Goal: Information Seeking & Learning: Learn about a topic

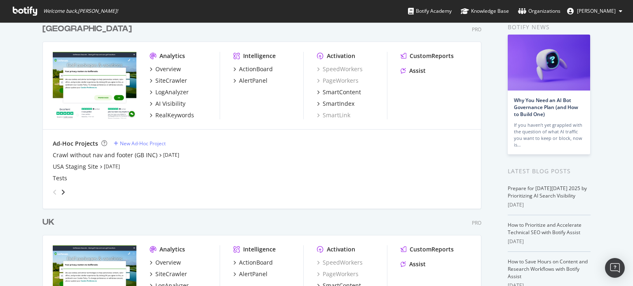
scroll to position [124, 0]
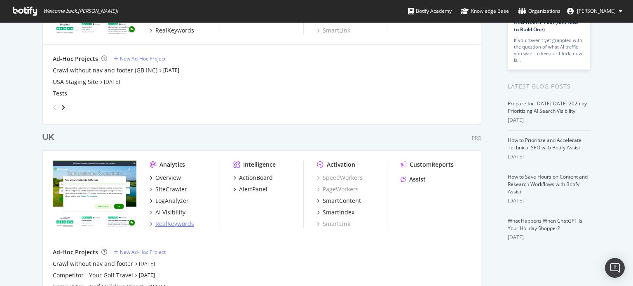
click at [174, 221] on div "RealKeywords" at bounding box center [174, 224] width 39 height 8
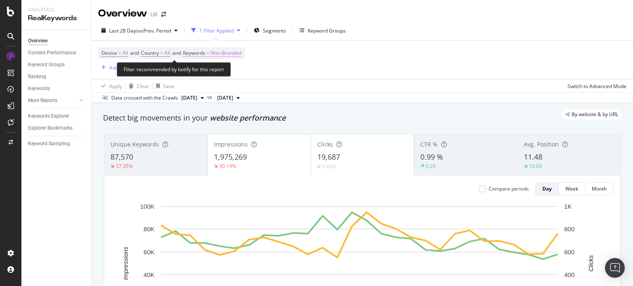
click at [226, 52] on span "Non-Branded" at bounding box center [226, 53] width 31 height 12
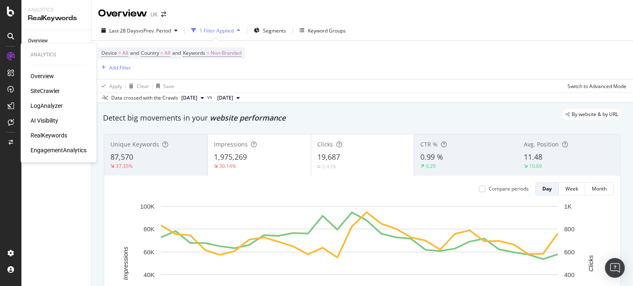
click at [45, 90] on div "SiteCrawler" at bounding box center [45, 91] width 29 height 8
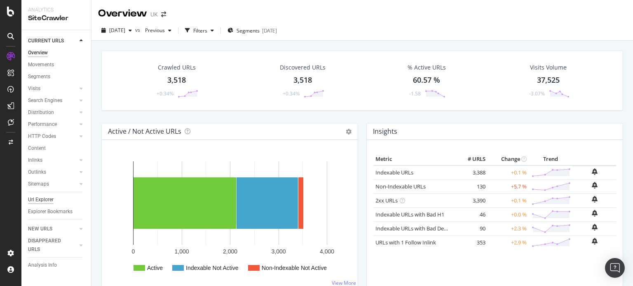
click at [45, 196] on div "Url Explorer" at bounding box center [41, 200] width 26 height 9
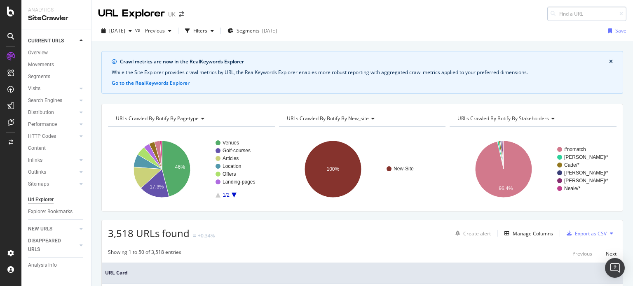
click at [553, 17] on input at bounding box center [586, 14] width 79 height 14
type input "celtic-manor"
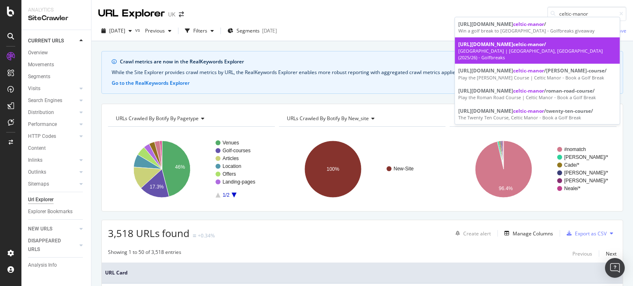
click at [526, 47] on div "https://www.golfbreaks.com/en-gb/holidays/newport/ celtic-manor /" at bounding box center [537, 44] width 158 height 7
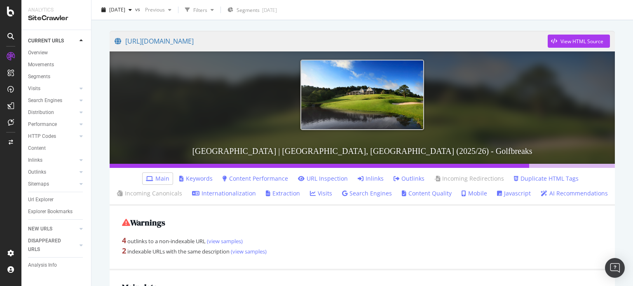
scroll to position [165, 0]
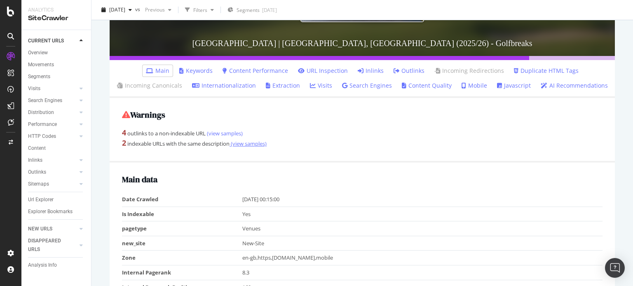
click at [255, 142] on link "(view samples)" at bounding box center [248, 143] width 37 height 7
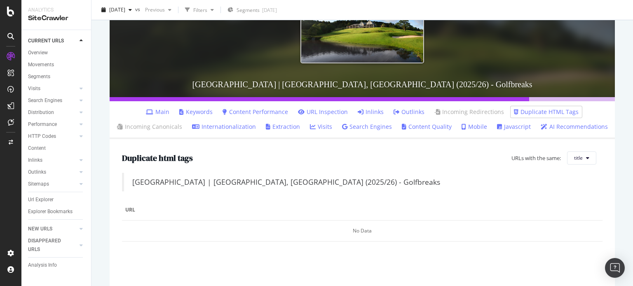
scroll to position [82, 0]
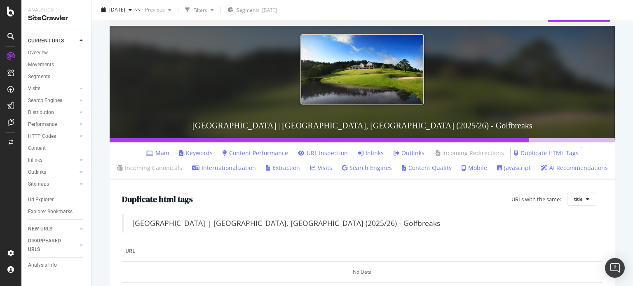
click at [165, 153] on link "Main" at bounding box center [157, 153] width 23 height 8
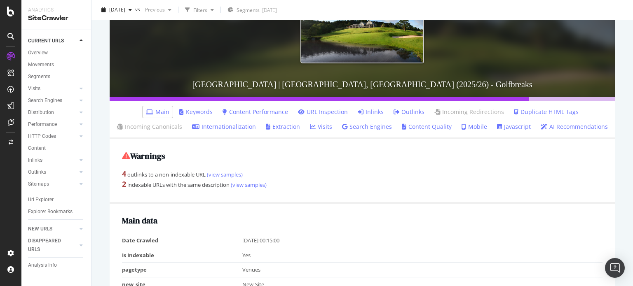
scroll to position [41, 0]
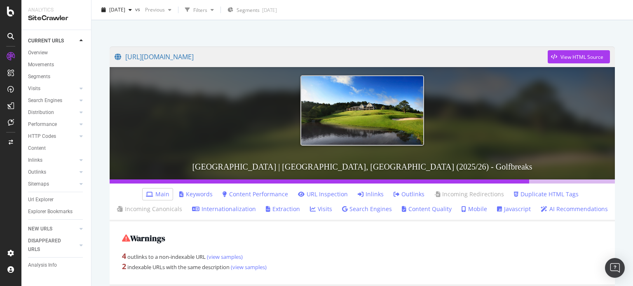
click at [374, 197] on link "Inlinks" at bounding box center [371, 194] width 26 height 8
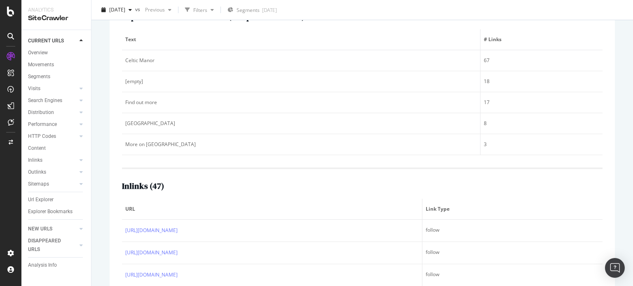
scroll to position [247, 0]
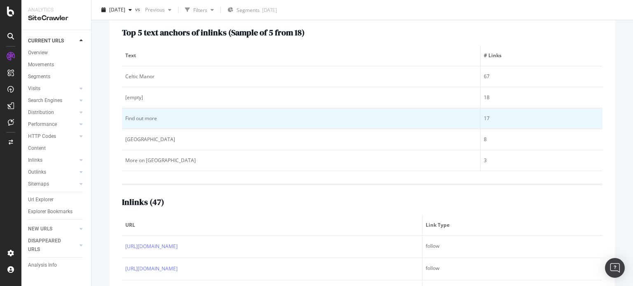
click at [148, 121] on div "Find out more" at bounding box center [301, 118] width 352 height 7
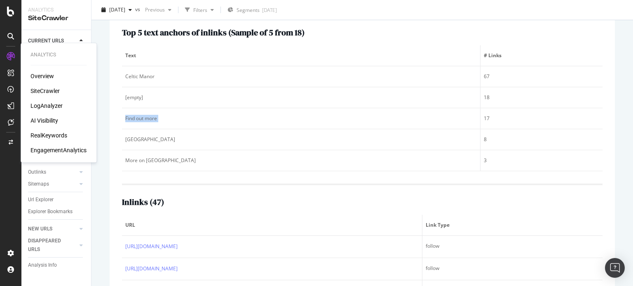
click at [55, 134] on div "RealKeywords" at bounding box center [49, 135] width 37 height 8
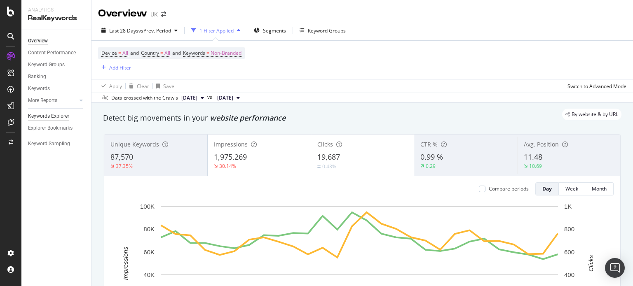
click at [44, 115] on div "Keywords Explorer" at bounding box center [48, 116] width 41 height 9
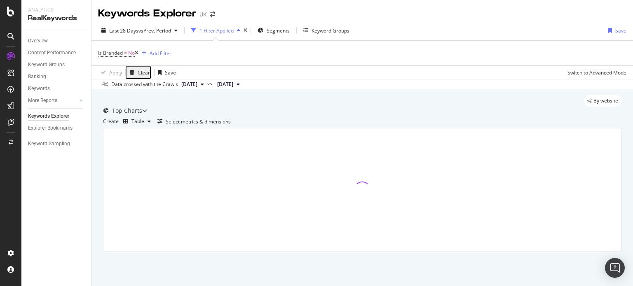
click at [138, 52] on icon at bounding box center [137, 53] width 4 height 5
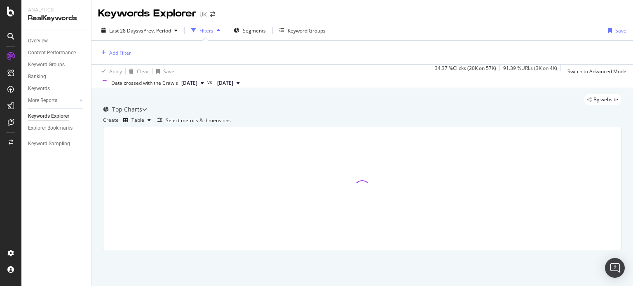
click at [131, 55] on div "Add Filter" at bounding box center [362, 52] width 528 height 23
click at [125, 56] on div "Add Filter" at bounding box center [120, 52] width 22 height 7
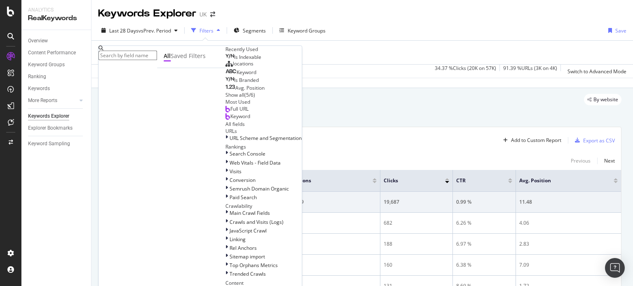
click at [230, 113] on span "Full URL" at bounding box center [239, 109] width 18 height 7
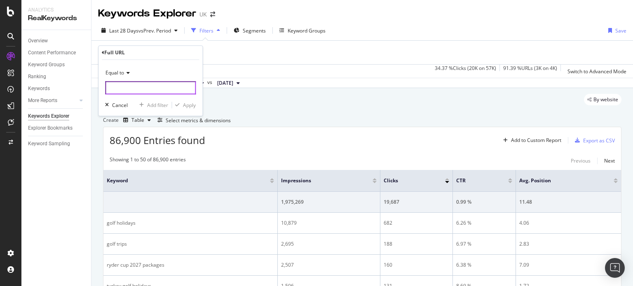
click at [138, 89] on input "text" at bounding box center [150, 88] width 91 height 13
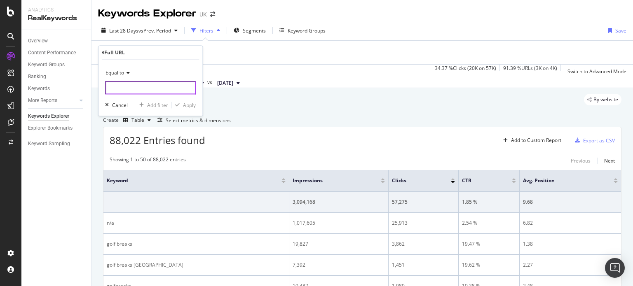
paste input "/en-gb/holidays/gran-canaria/salobre-hotel-resort-serenity/"
drag, startPoint x: 127, startPoint y: 86, endPoint x: 103, endPoint y: 80, distance: 24.6
click at [103, 80] on div "Equal to /en-gb/holidays/gran-canaria/salobre-hotel-resort-serenity/ Cancel Add…" at bounding box center [151, 88] width 104 height 56
click at [120, 84] on input "/en-gb/holidays/gran-canaria/salobre-hotel-resort-serenity/" at bounding box center [148, 88] width 87 height 13
drag, startPoint x: 127, startPoint y: 86, endPoint x: 104, endPoint y: 84, distance: 22.3
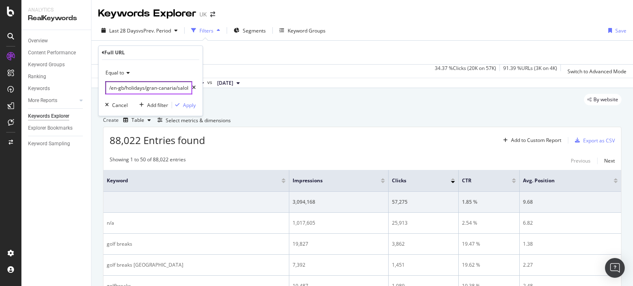
click at [85, 86] on body "Analytics RealKeywords Overview Content Performance Keyword Groups Ranking Keyw…" at bounding box center [316, 143] width 633 height 286
click at [116, 84] on input "/en-gb/holidays/gran-canaria/salobre-hotel-resort-serenity/" at bounding box center [148, 88] width 87 height 13
type input "/en-gb/holidays/gran-canaria/salobre-hotel-resort-serenity/"
click at [127, 74] on icon at bounding box center [127, 73] width 6 height 5
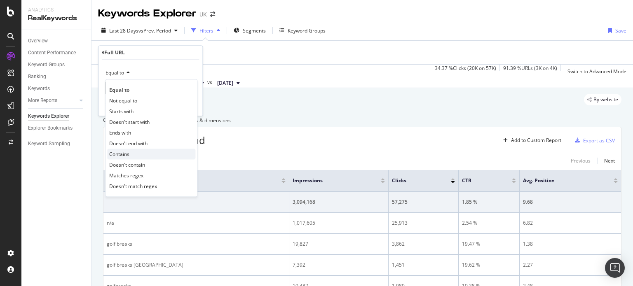
click at [129, 153] on span "Contains" at bounding box center [119, 154] width 20 height 7
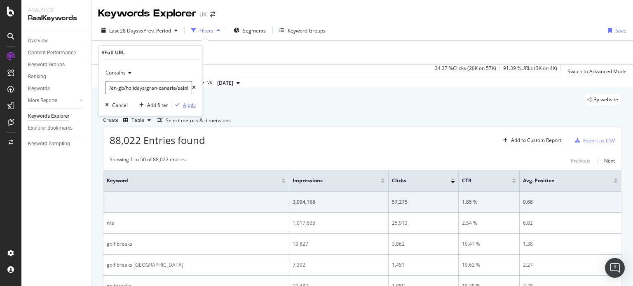
click at [184, 106] on div "Apply" at bounding box center [189, 105] width 13 height 7
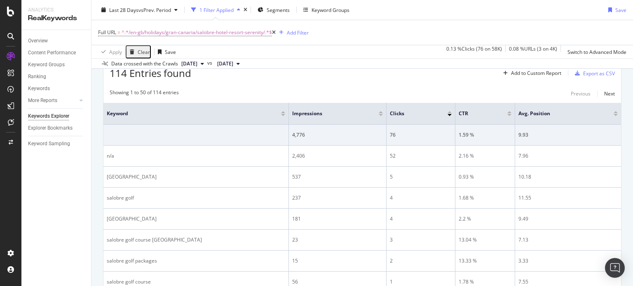
scroll to position [82, 0]
